Goal: Contribute content: Contribute content

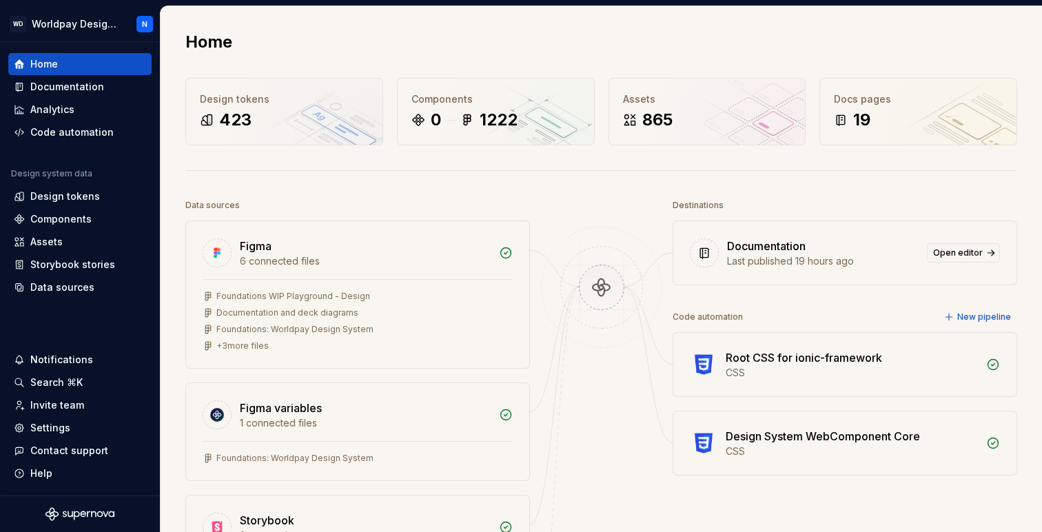
click at [794, 46] on div "Home" at bounding box center [601, 42] width 832 height 22
click at [41, 266] on div "Storybook stories" at bounding box center [72, 265] width 85 height 14
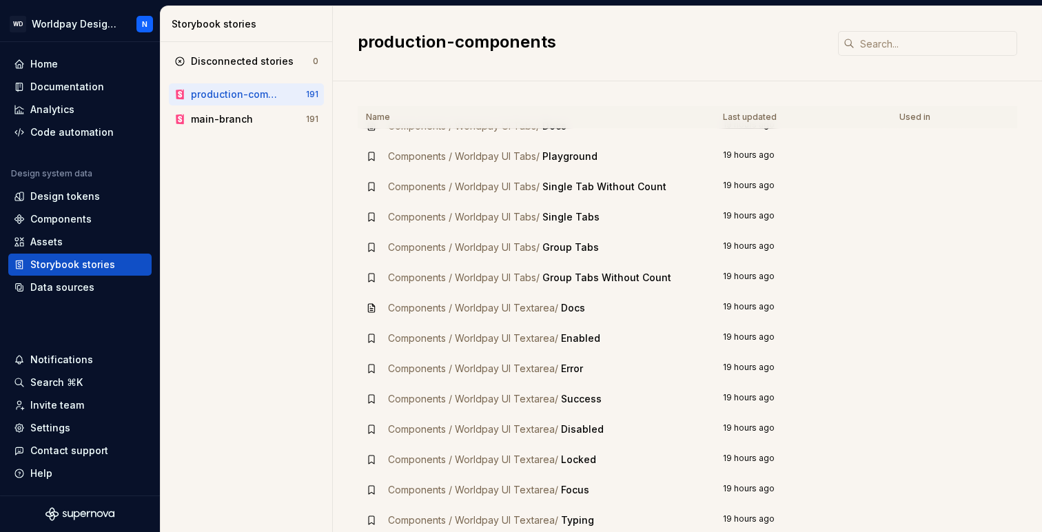
scroll to position [4747, 0]
click at [905, 47] on input "text" at bounding box center [936, 43] width 163 height 25
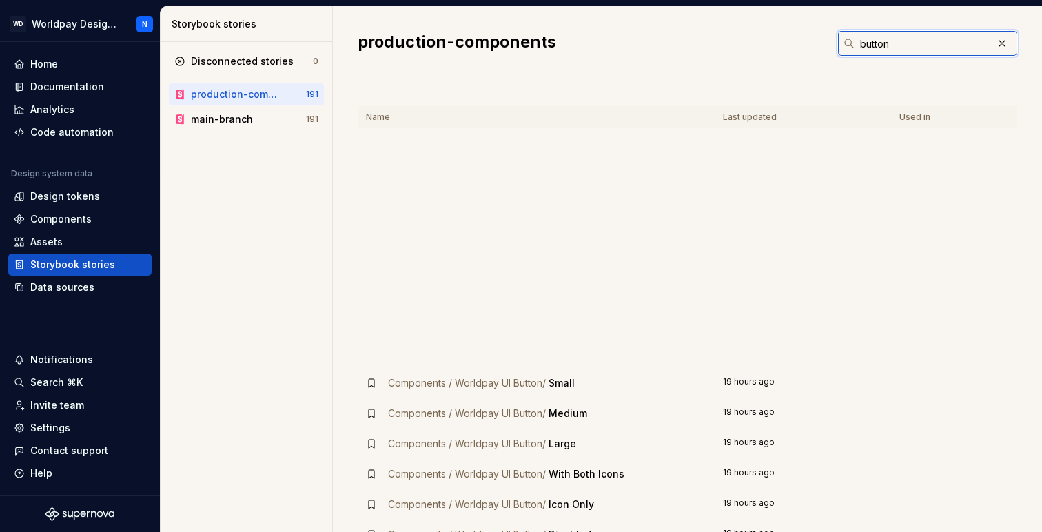
scroll to position [0, 0]
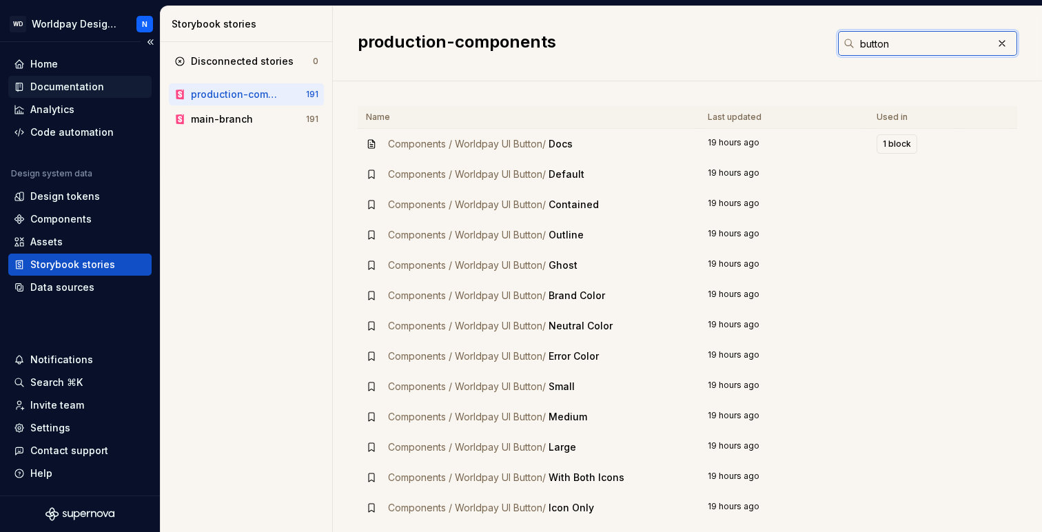
type input "button"
click at [68, 89] on div "Documentation" at bounding box center [67, 87] width 74 height 14
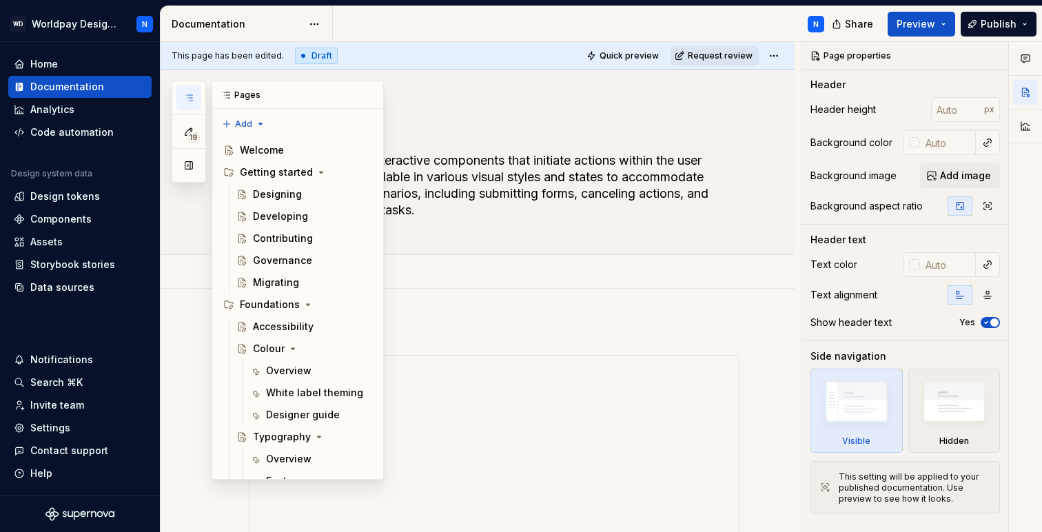
click at [192, 98] on icon "button" at bounding box center [188, 98] width 7 height 6
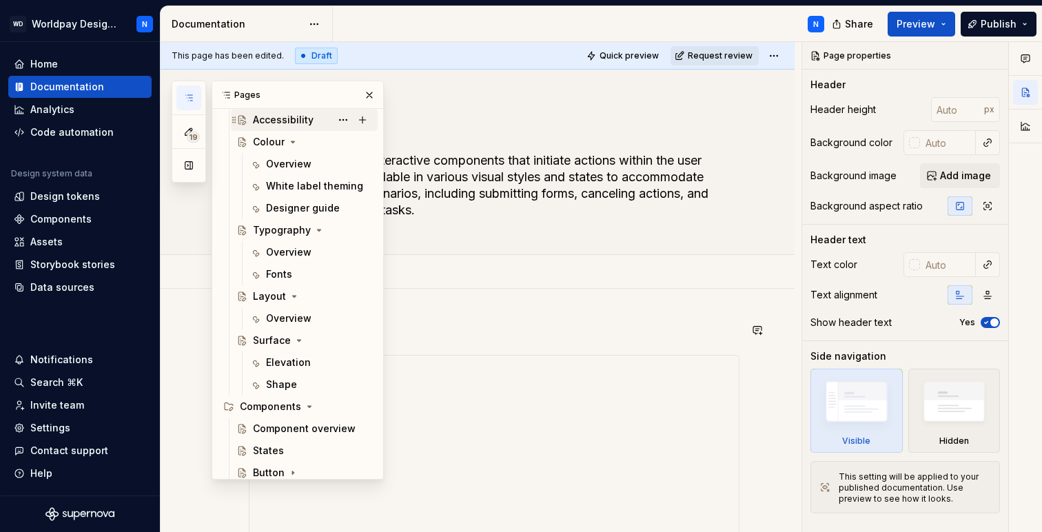
scroll to position [214, 0]
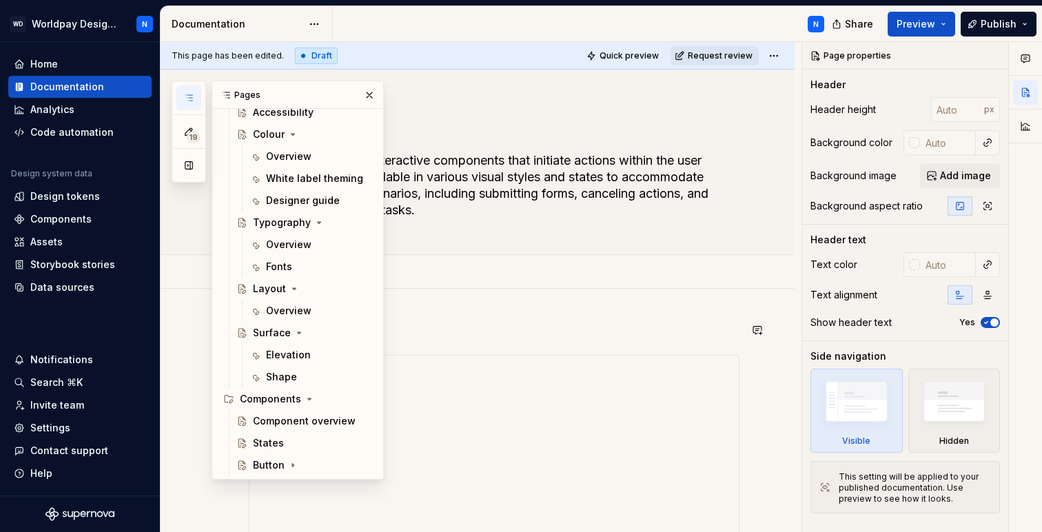
click at [458, 328] on p at bounding box center [494, 330] width 491 height 17
click at [275, 465] on div "Button" at bounding box center [269, 465] width 32 height 14
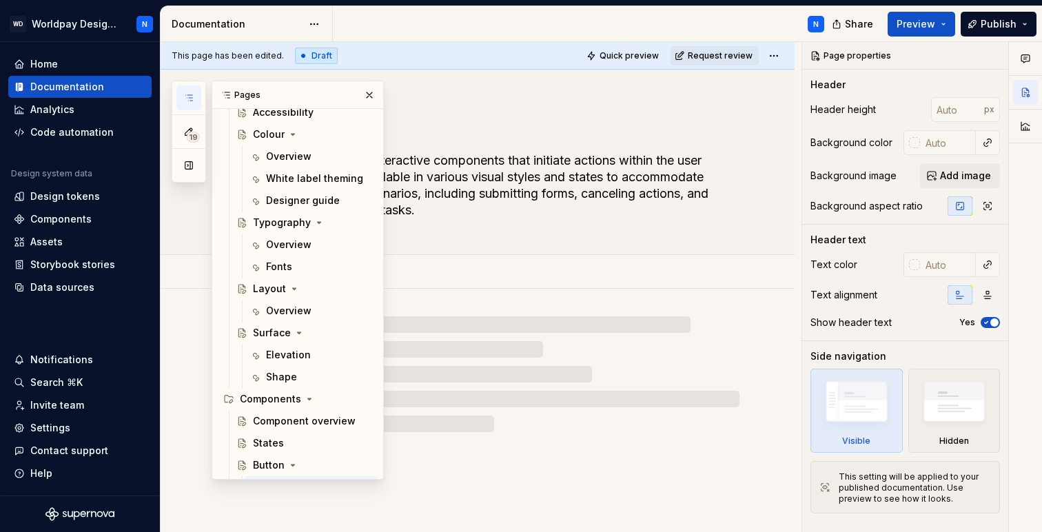
click at [573, 316] on div at bounding box center [494, 374] width 491 height 116
click at [374, 94] on button "button" at bounding box center [369, 94] width 19 height 19
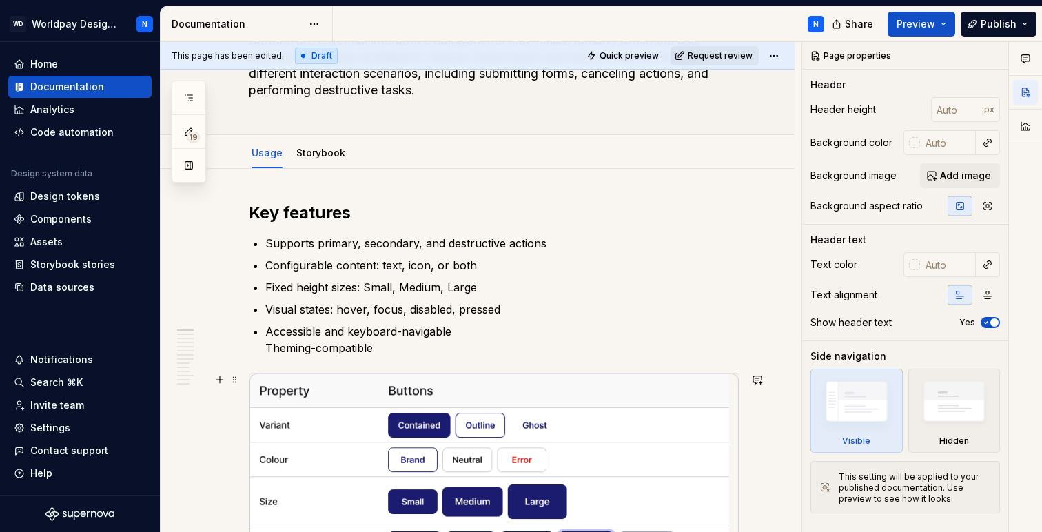
scroll to position [119, 0]
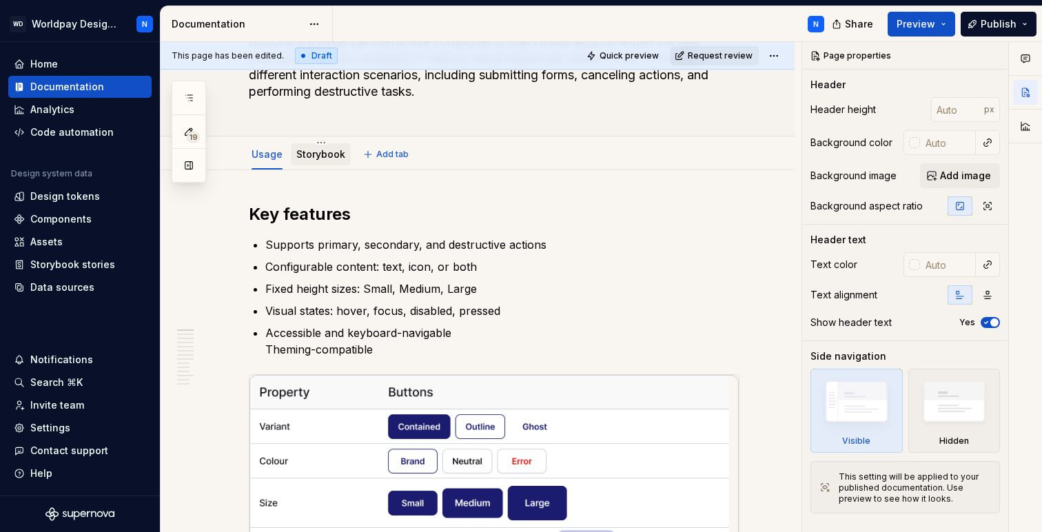
click at [323, 154] on link "Storybook" at bounding box center [320, 154] width 49 height 12
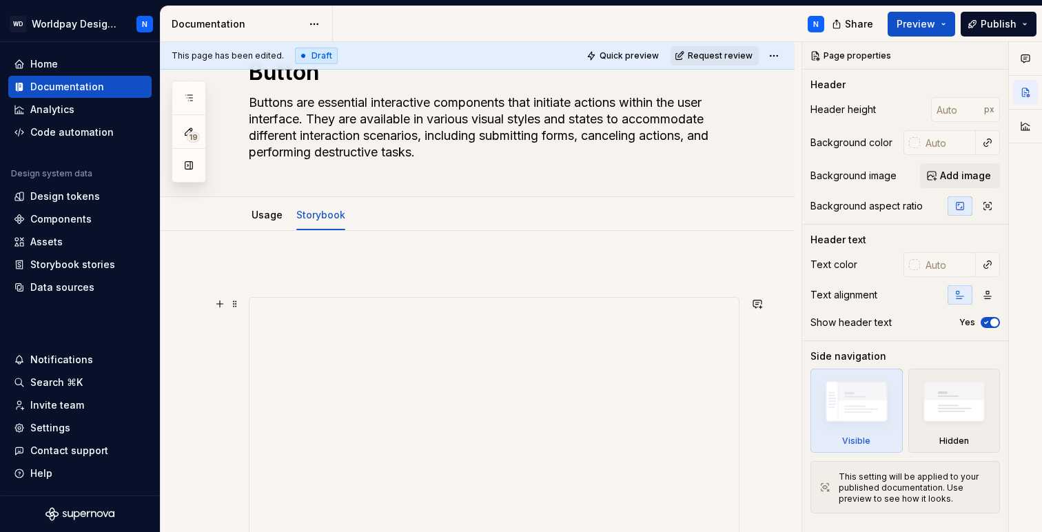
scroll to position [62, 0]
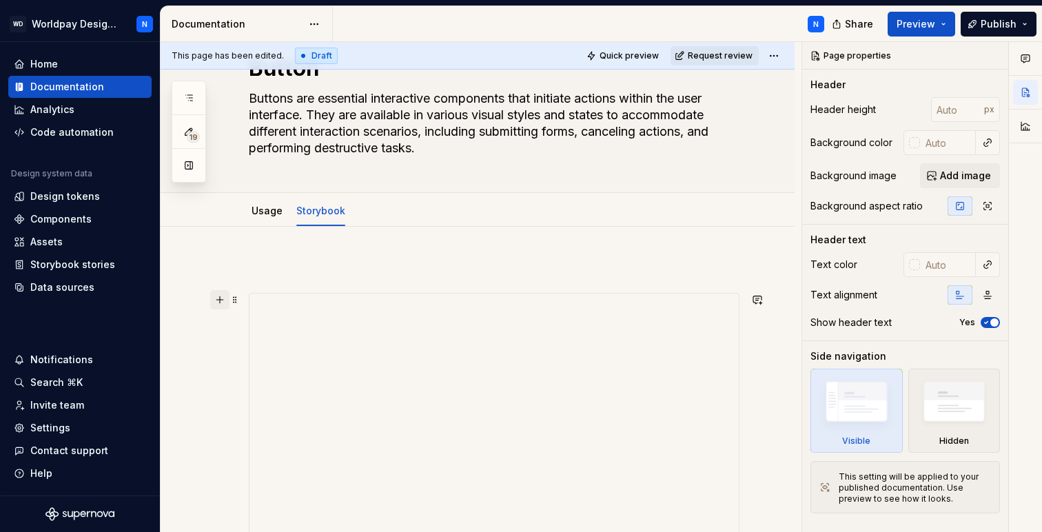
click at [219, 299] on button "button" at bounding box center [219, 299] width 19 height 19
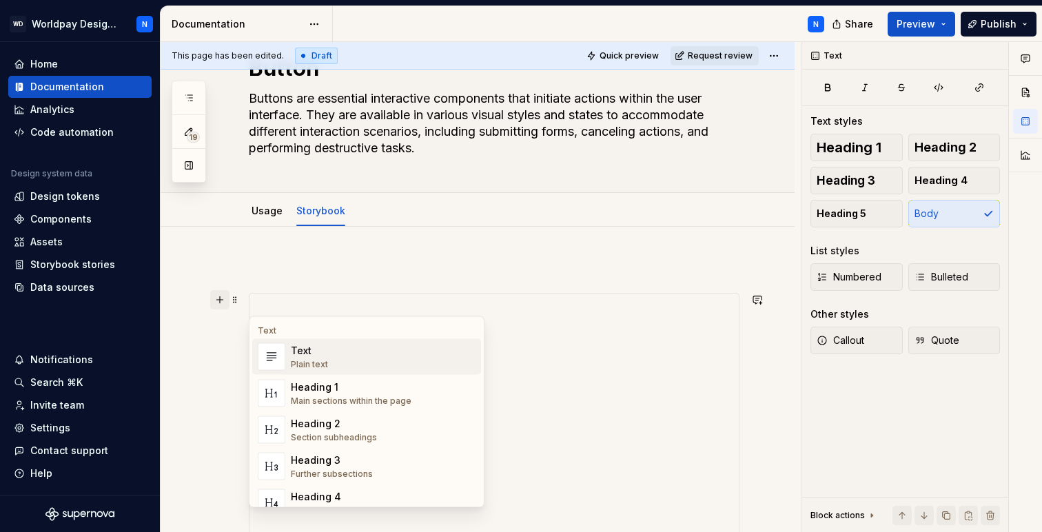
scroll to position [341, 0]
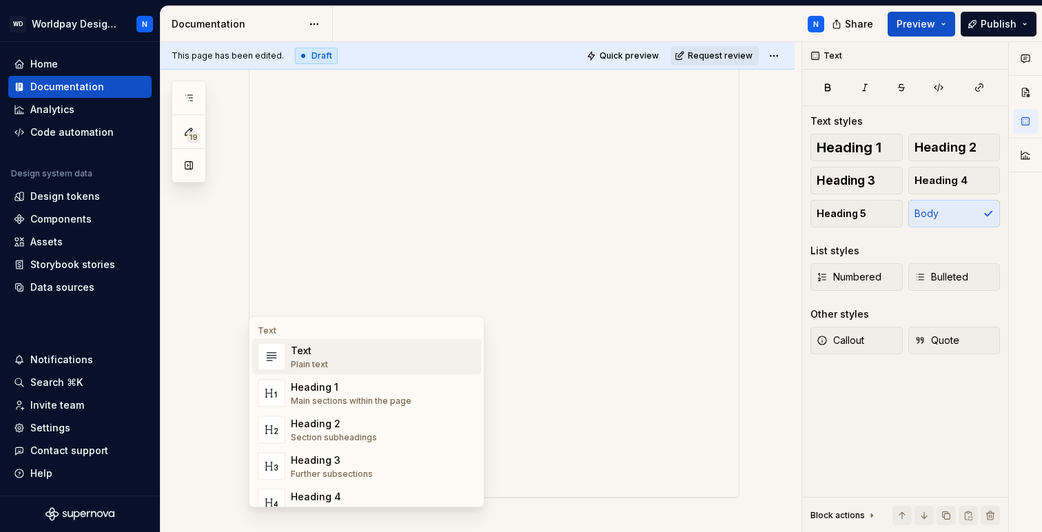
click at [290, 332] on div "Text" at bounding box center [366, 330] width 229 height 11
click at [212, 296] on div at bounding box center [478, 353] width 634 height 810
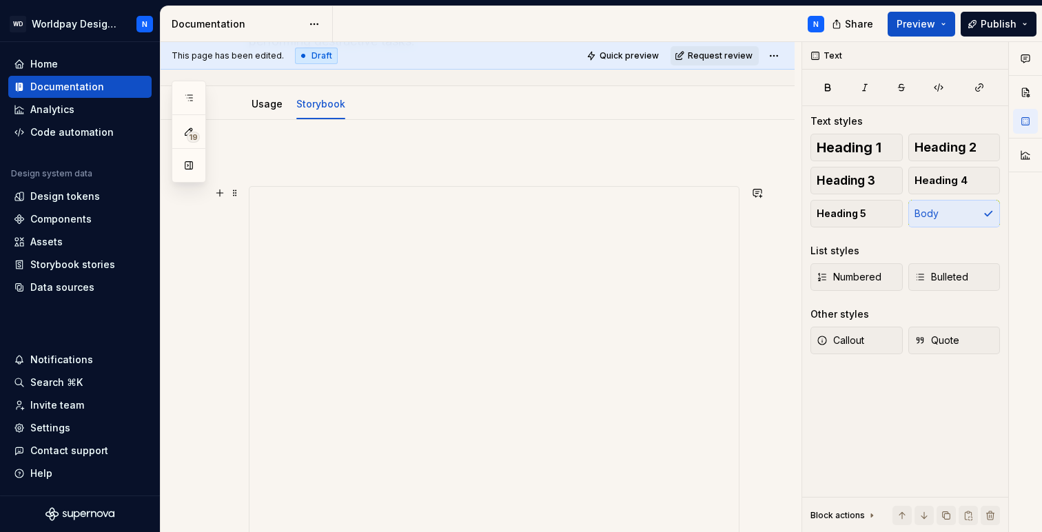
scroll to position [19, 0]
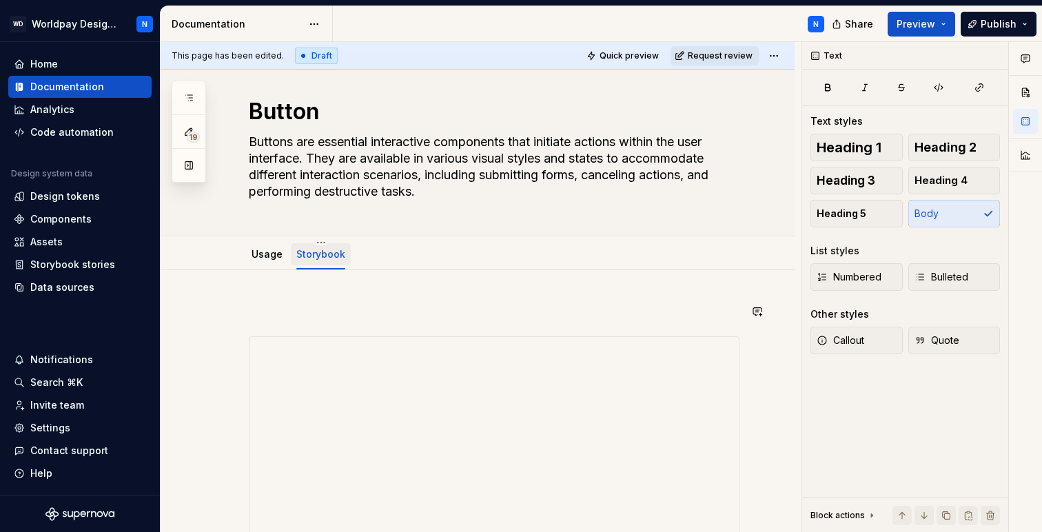
type textarea "*"
click at [373, 252] on button "Add tab" at bounding box center [387, 254] width 56 height 19
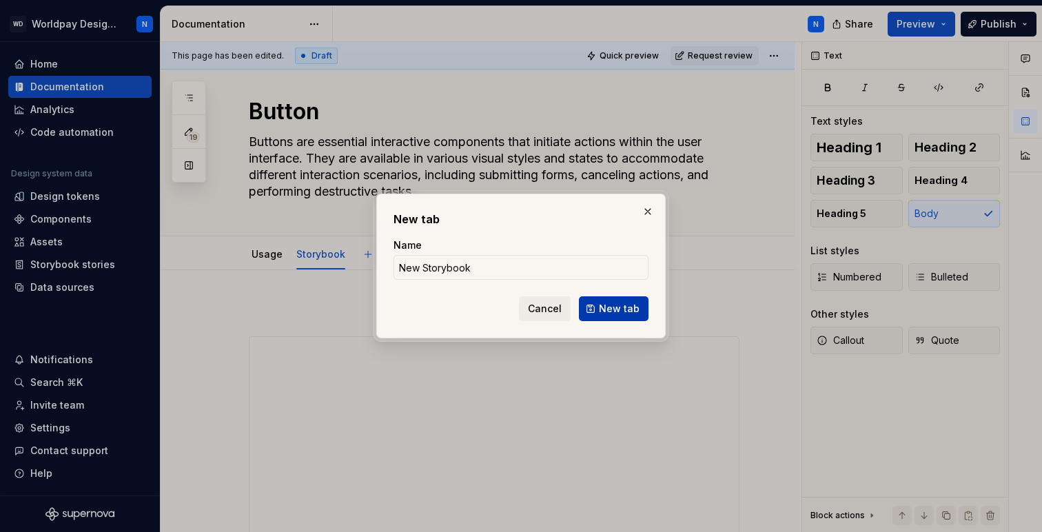
type input "New Storybook"
click at [615, 311] on span "New tab" at bounding box center [619, 309] width 41 height 14
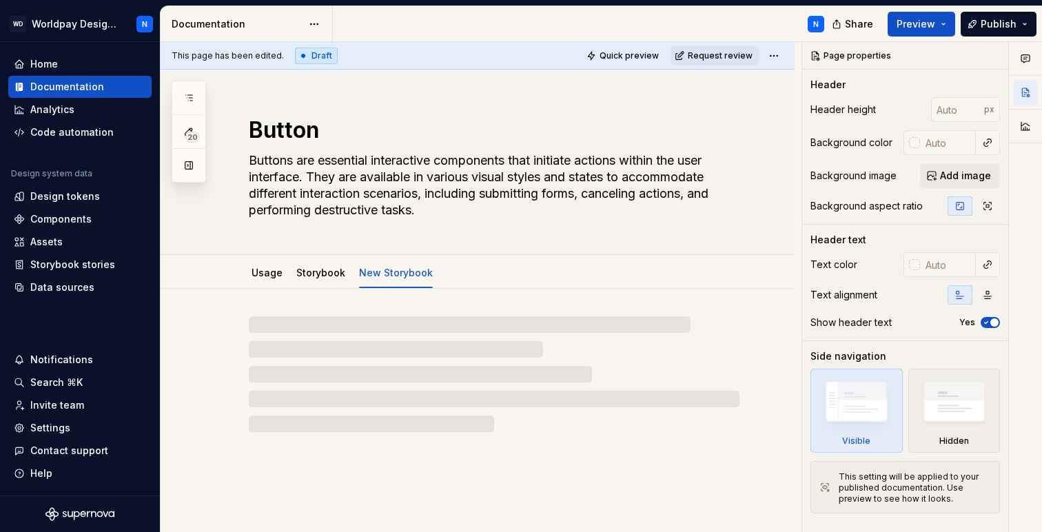
type textarea "*"
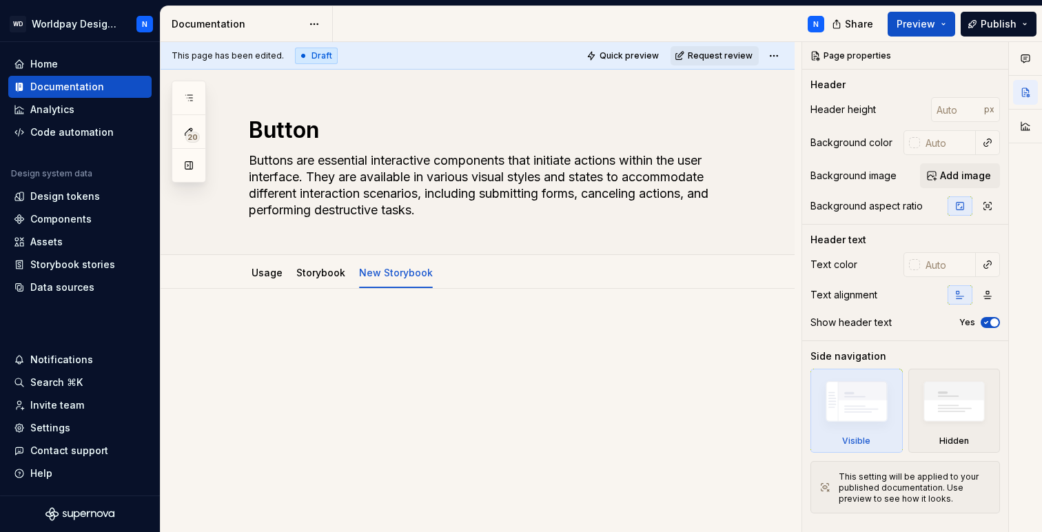
click at [292, 336] on p at bounding box center [494, 330] width 491 height 17
click at [260, 319] on div at bounding box center [478, 420] width 634 height 262
click at [258, 363] on div at bounding box center [494, 348] width 491 height 52
click at [263, 299] on div at bounding box center [478, 420] width 634 height 262
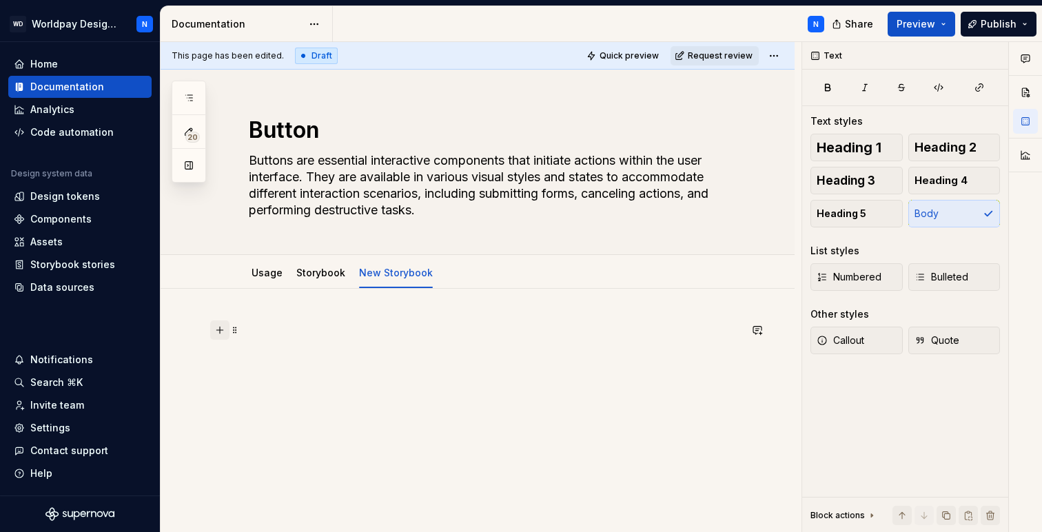
click at [221, 330] on button "button" at bounding box center [219, 330] width 19 height 19
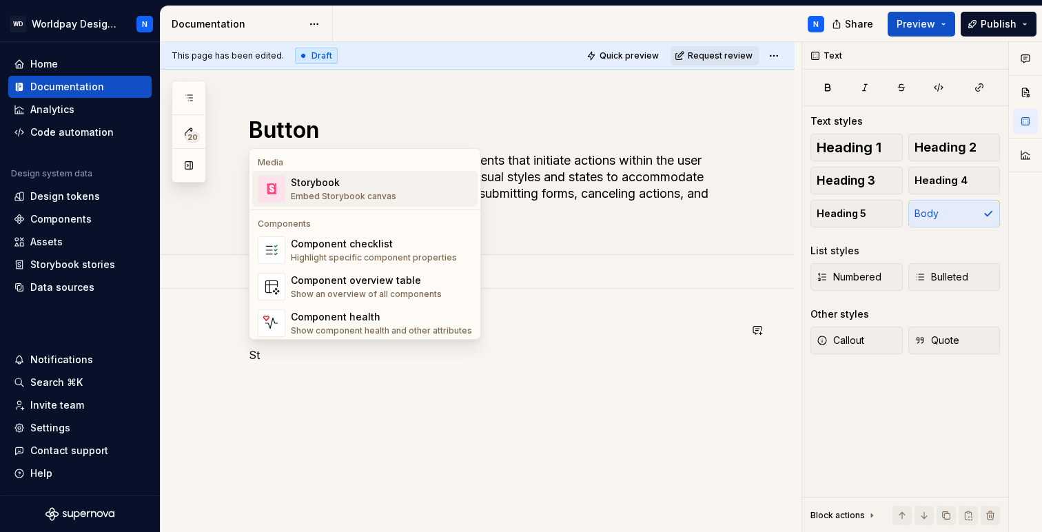
click at [322, 187] on div "Storybook" at bounding box center [343, 183] width 105 height 14
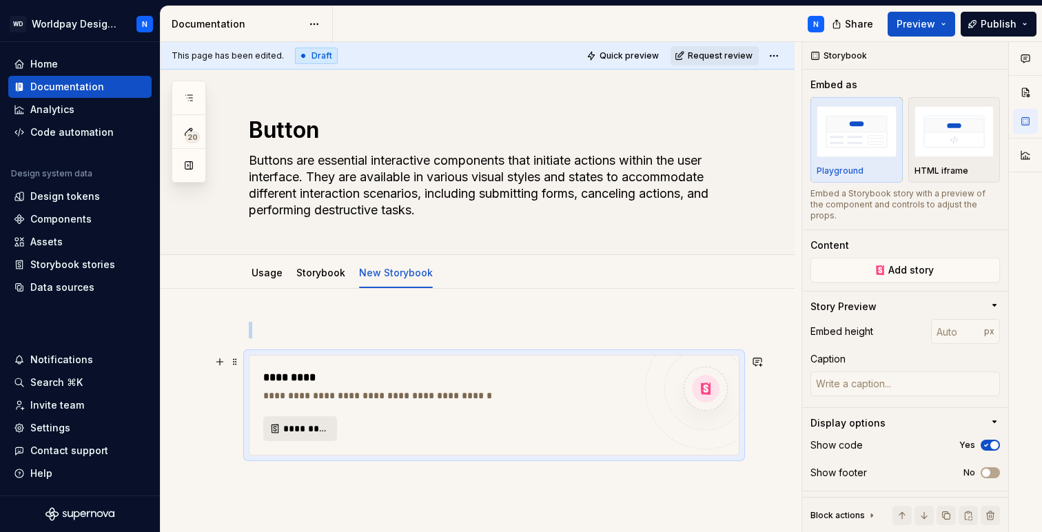
click at [299, 431] on span "*********" at bounding box center [305, 429] width 45 height 14
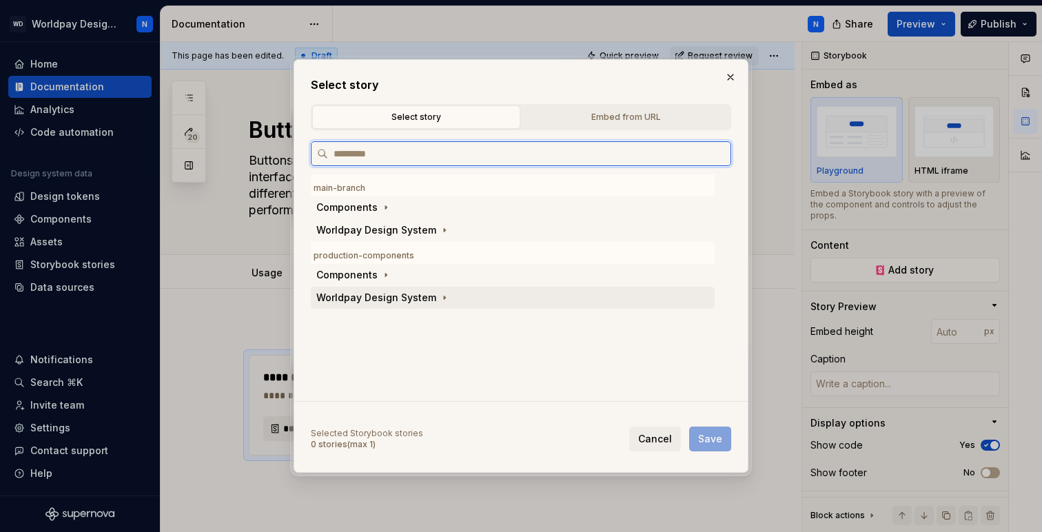
click at [431, 298] on div "Worldpay Design System" at bounding box center [376, 298] width 120 height 14
click at [367, 274] on div "Components" at bounding box center [346, 275] width 61 height 14
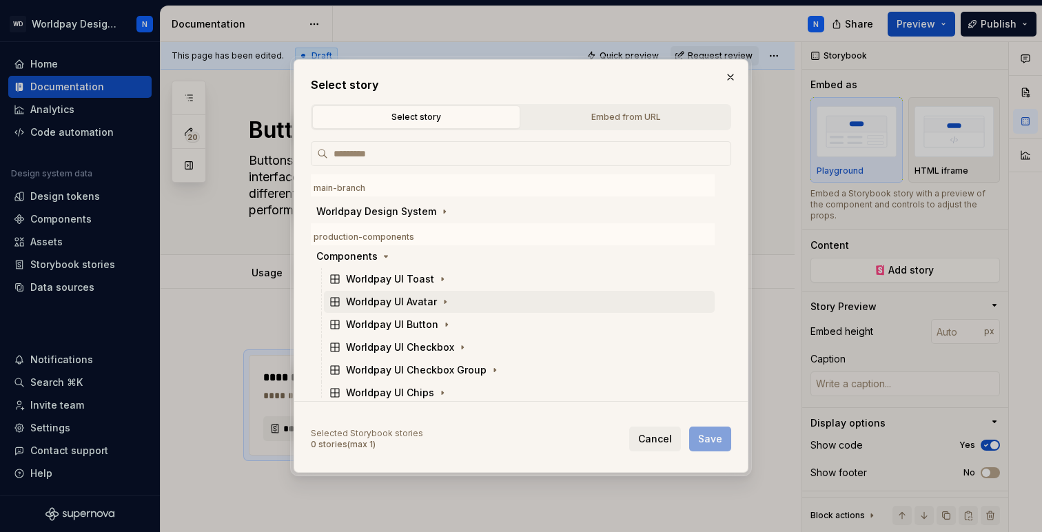
scroll to position [21, 0]
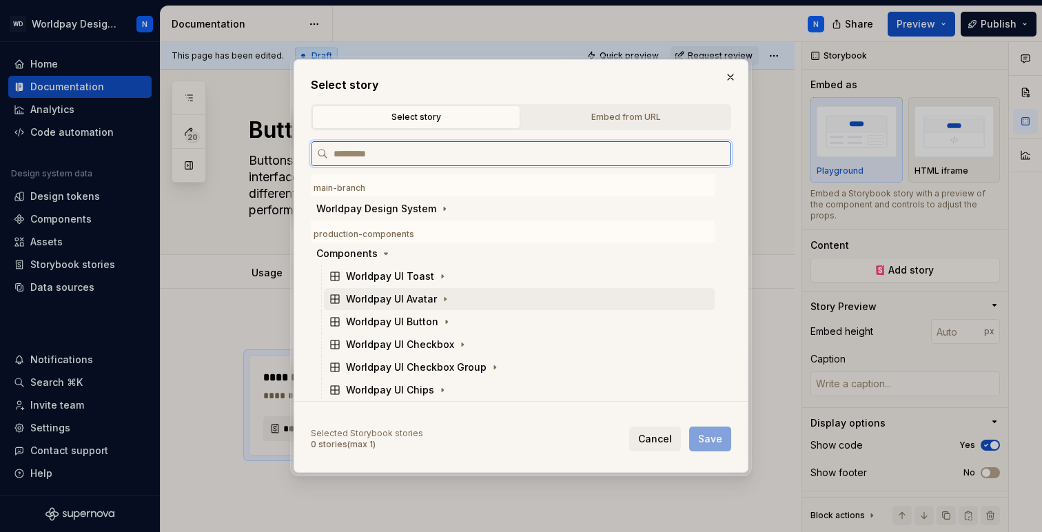
click at [414, 299] on div "Worldpay UI Avatar" at bounding box center [391, 299] width 91 height 14
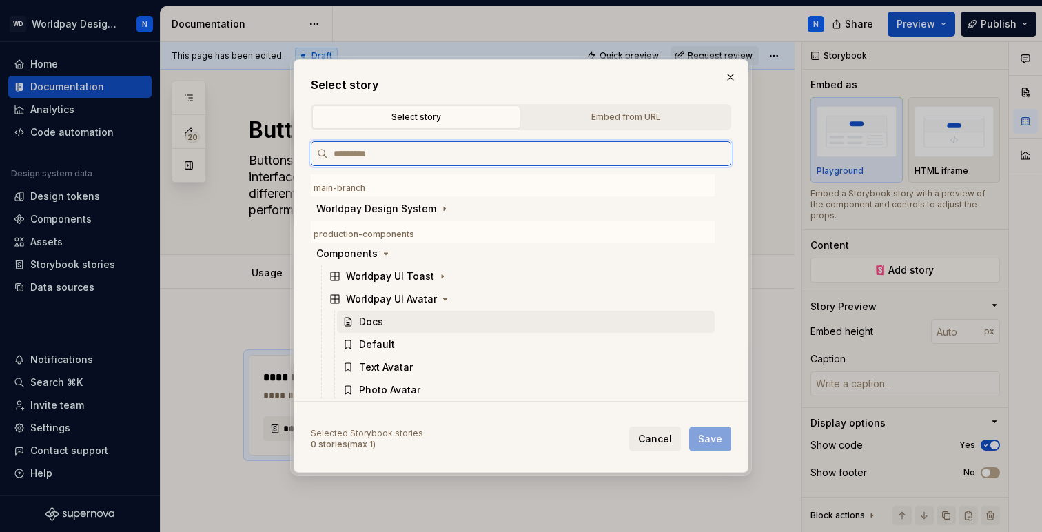
click at [365, 324] on div "Docs" at bounding box center [371, 322] width 24 height 14
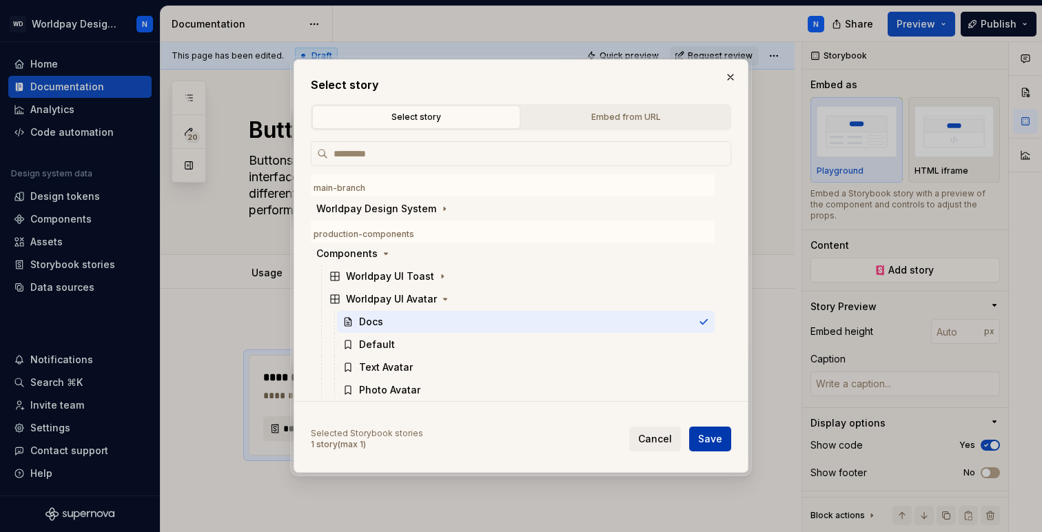
click at [718, 441] on span "Save" at bounding box center [710, 439] width 24 height 14
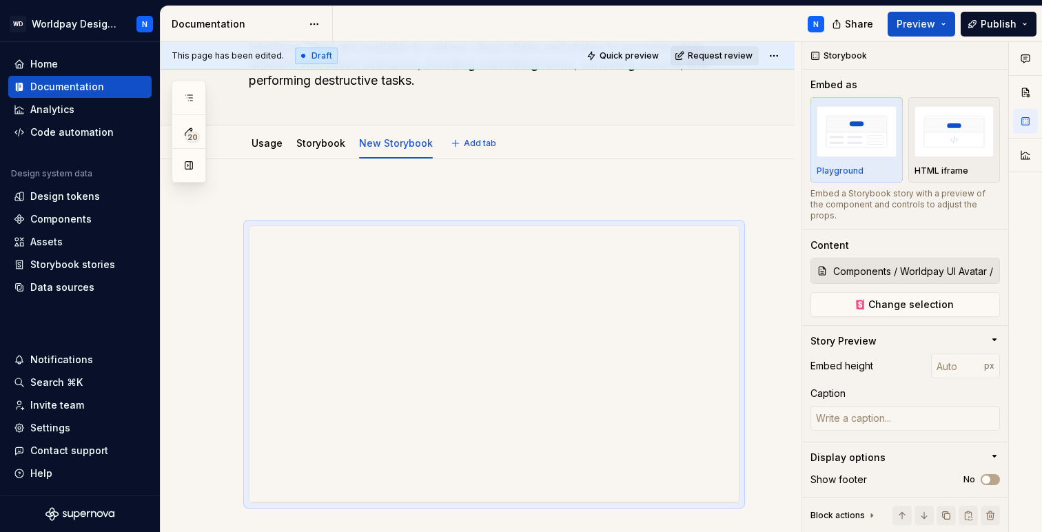
scroll to position [125, 0]
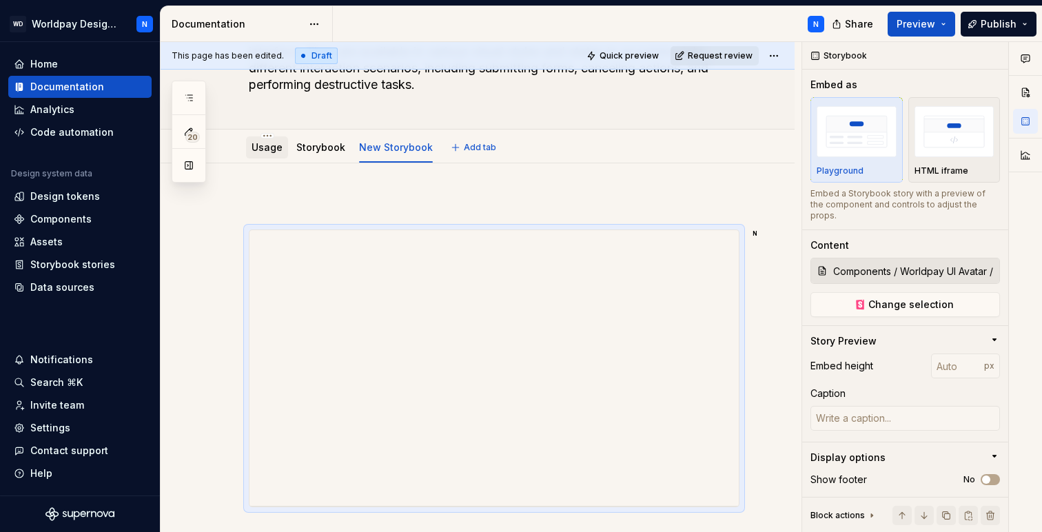
click at [268, 149] on link "Usage" at bounding box center [267, 147] width 31 height 12
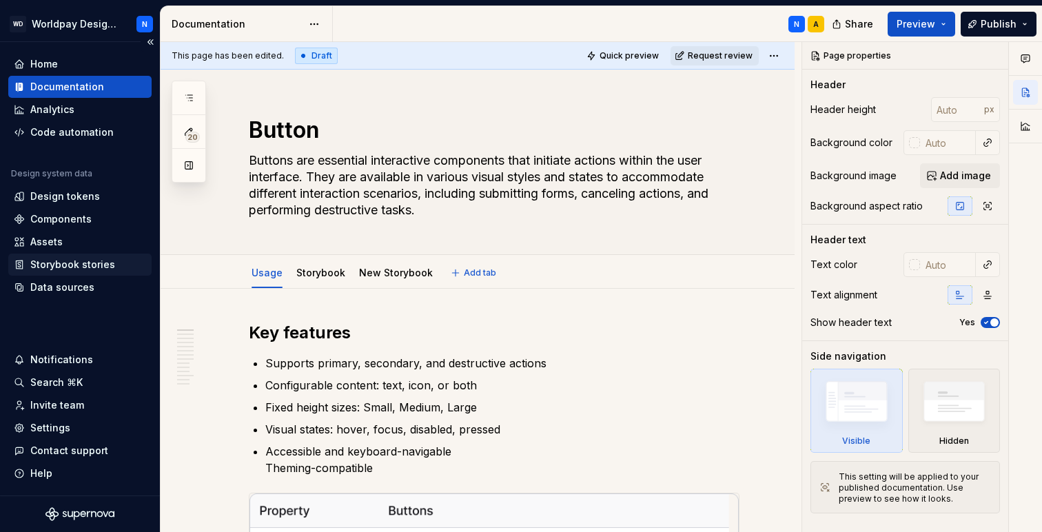
type textarea "*"
click at [80, 265] on div "Storybook stories" at bounding box center [72, 265] width 85 height 14
